Goal: Information Seeking & Learning: Check status

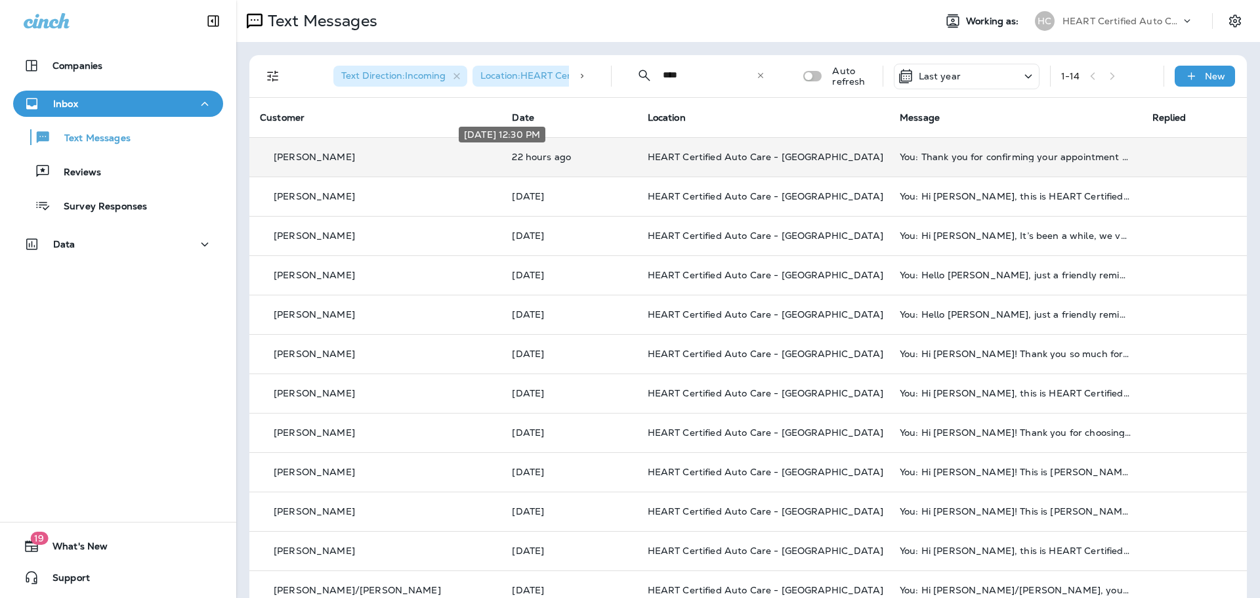
click at [572, 158] on p "22 hours ago" at bounding box center [569, 157] width 114 height 10
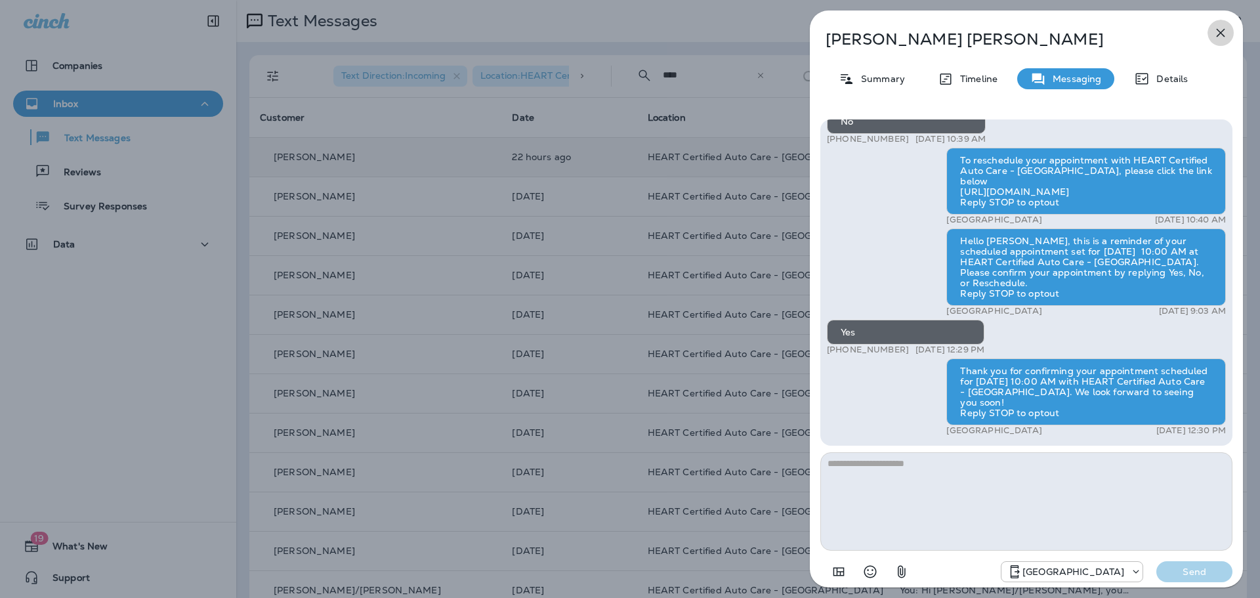
click at [1226, 33] on icon "button" at bounding box center [1221, 33] width 16 height 16
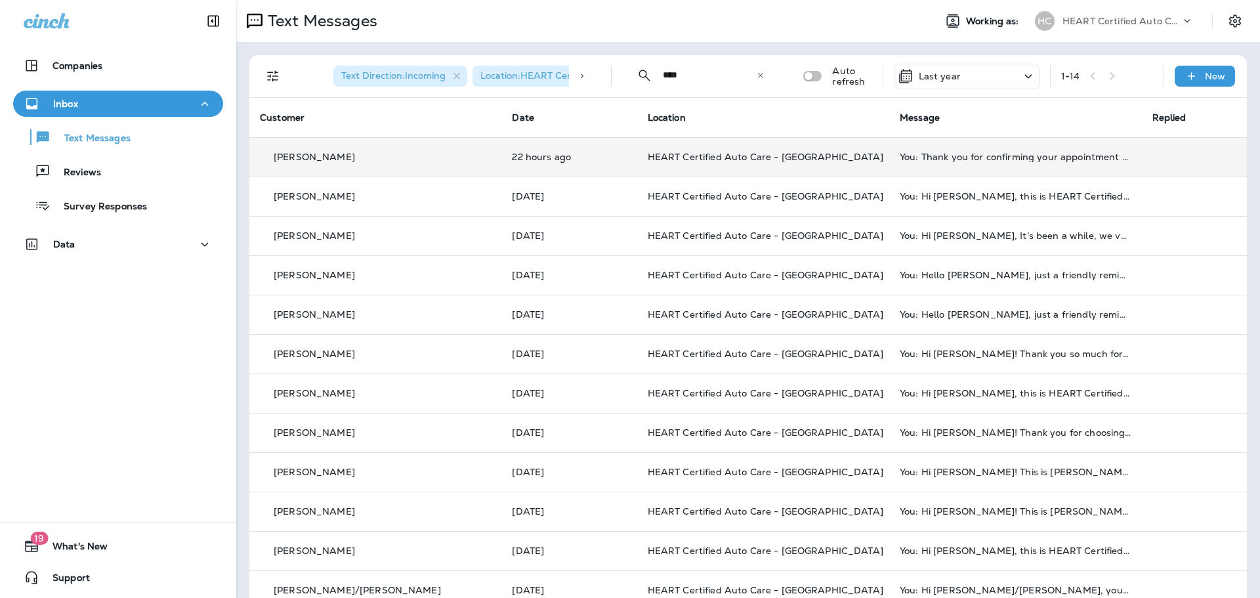
click at [803, 162] on td "HEART Certified Auto Care - [GEOGRAPHIC_DATA]" at bounding box center [763, 156] width 252 height 39
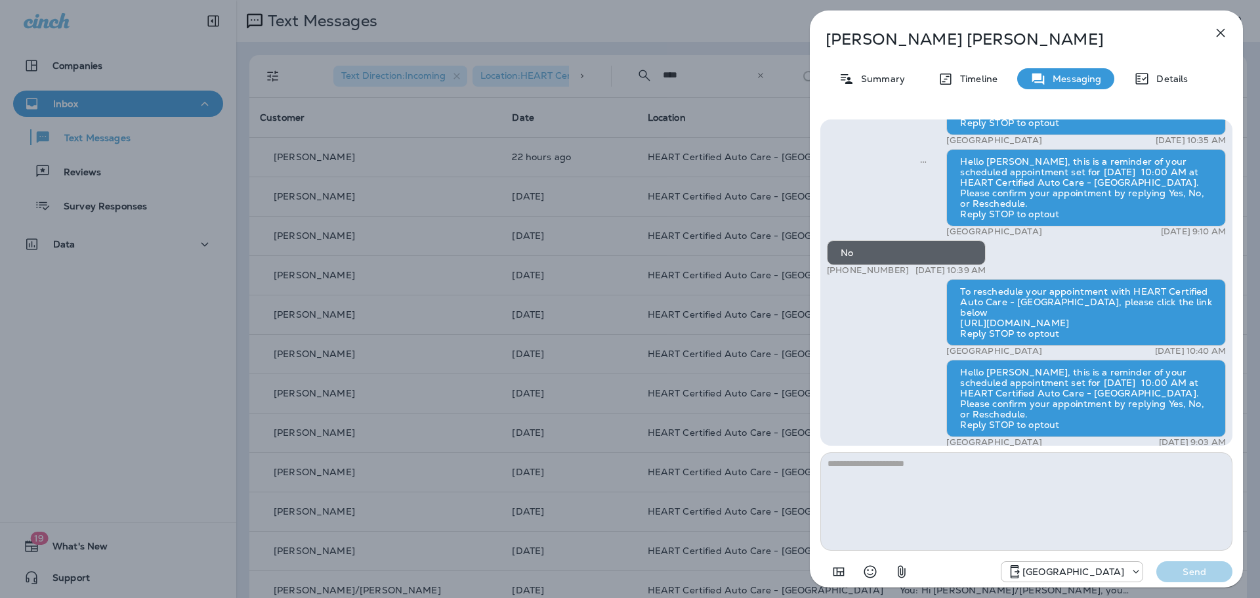
scroll to position [-66, 0]
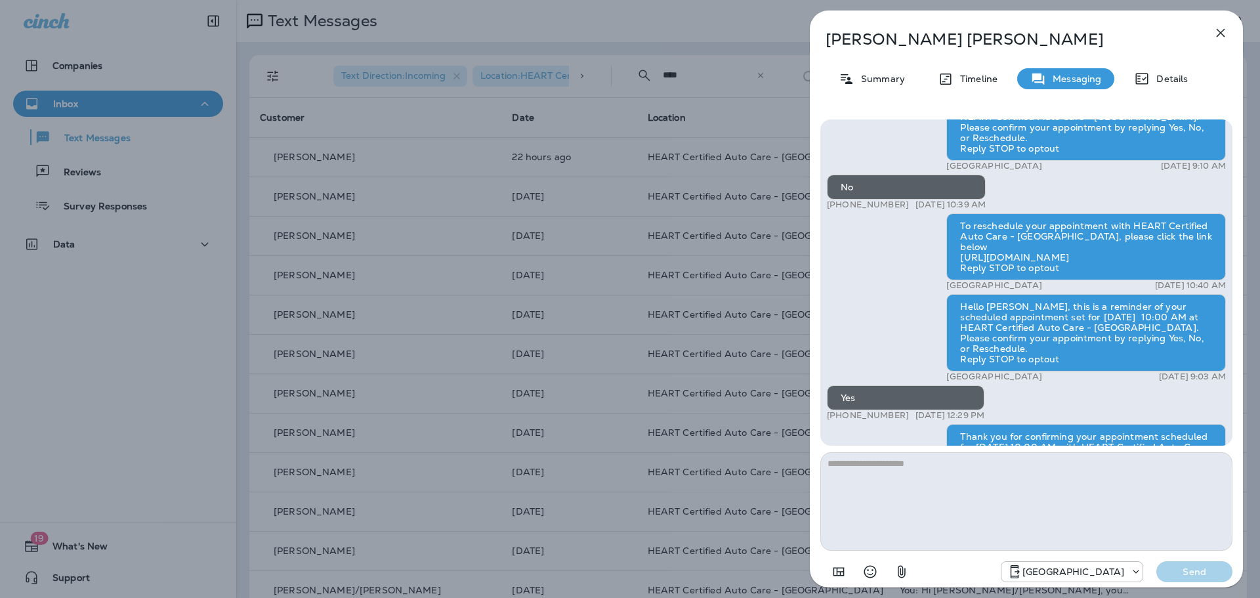
click at [1222, 34] on icon "button" at bounding box center [1221, 33] width 9 height 9
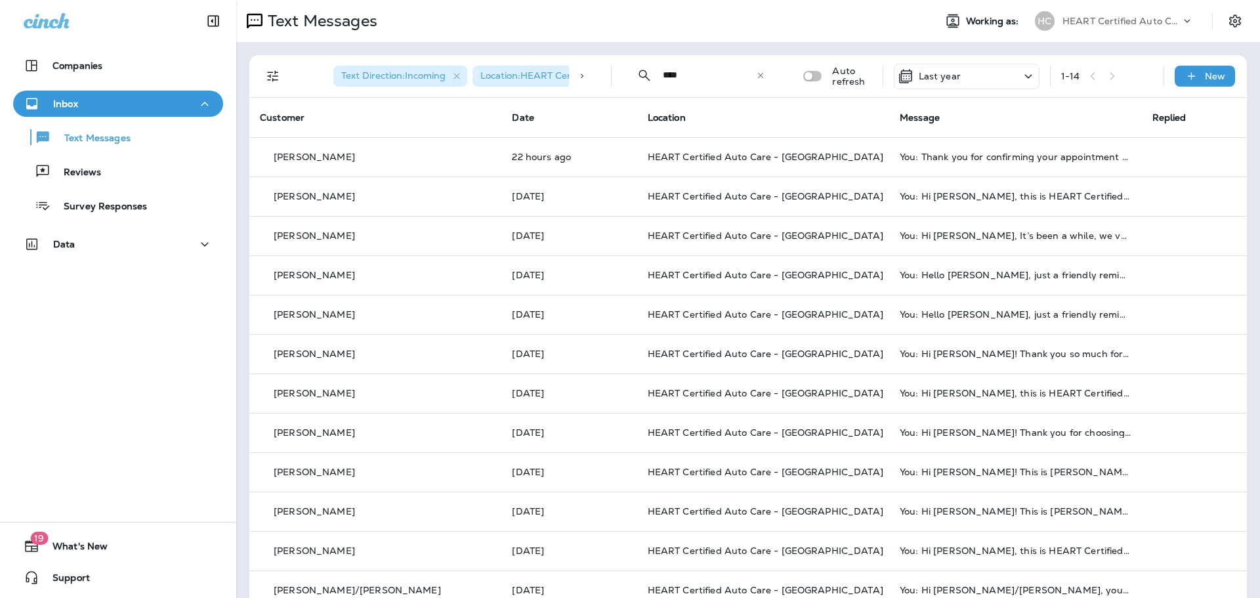
click at [99, 152] on div "Text Messages Reviews Survey Responses" at bounding box center [118, 168] width 210 height 102
click at [99, 147] on button "Text Messages" at bounding box center [118, 137] width 210 height 28
click at [106, 137] on p "Text Messages" at bounding box center [90, 139] width 79 height 12
